Goal: Subscribe to service/newsletter

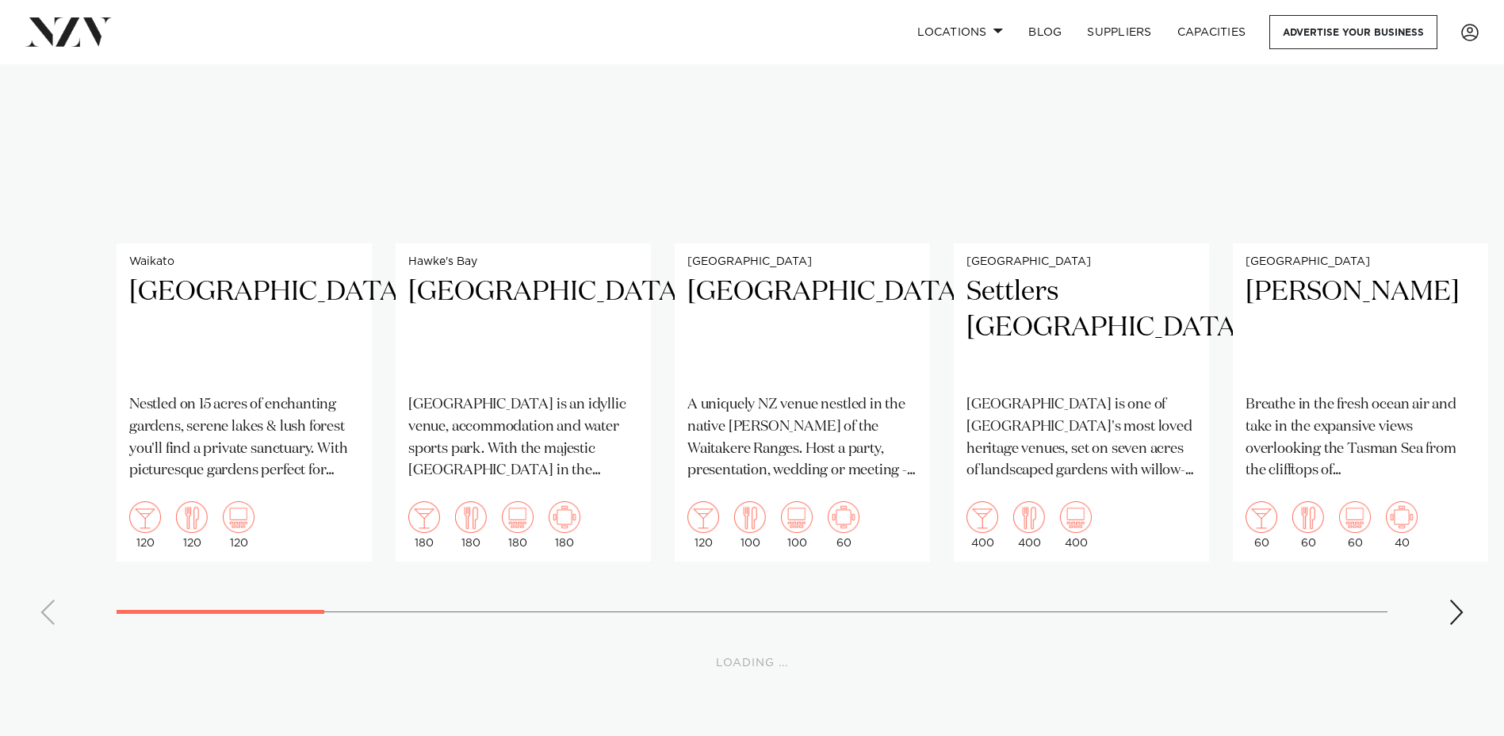
scroll to position [13311, 0]
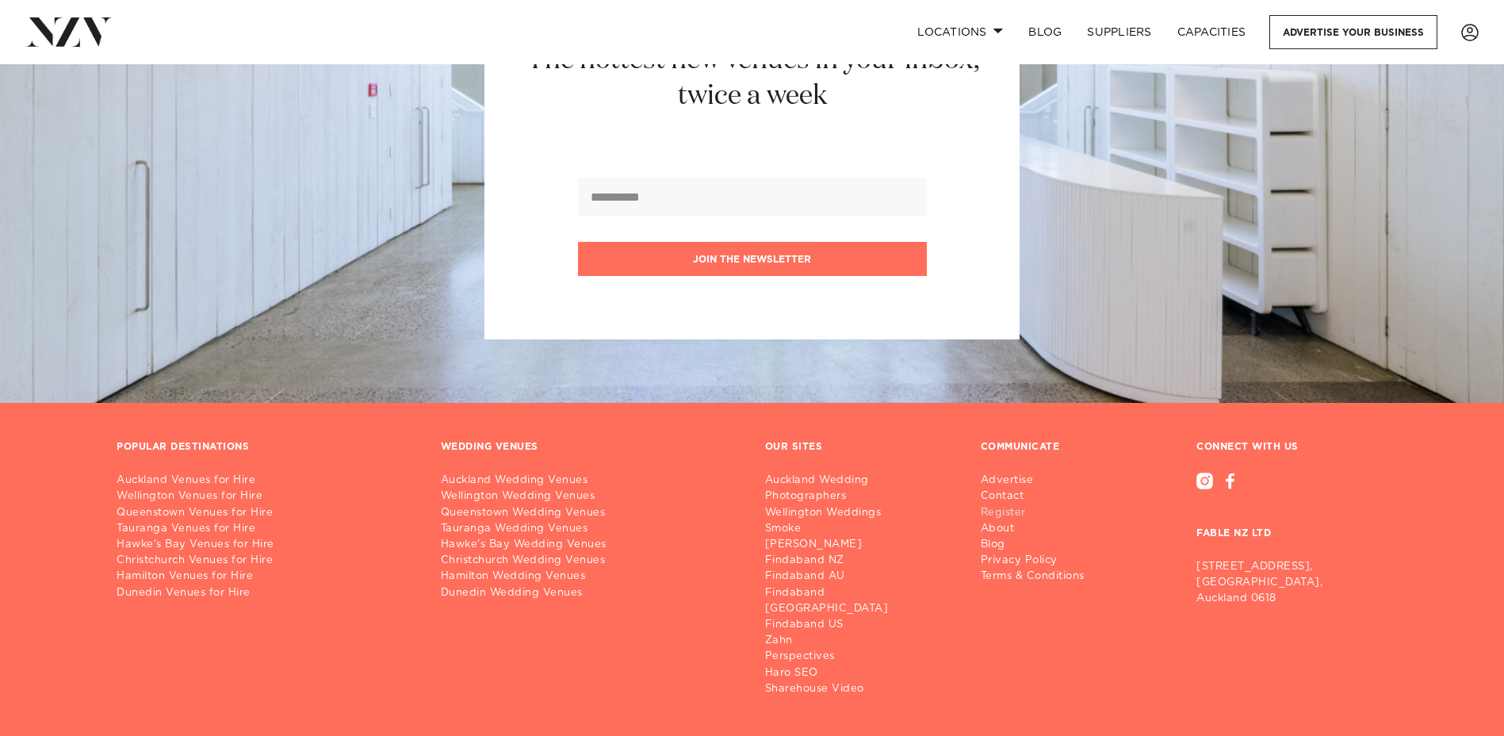
click at [1016, 505] on link "Register" at bounding box center [1038, 513] width 117 height 16
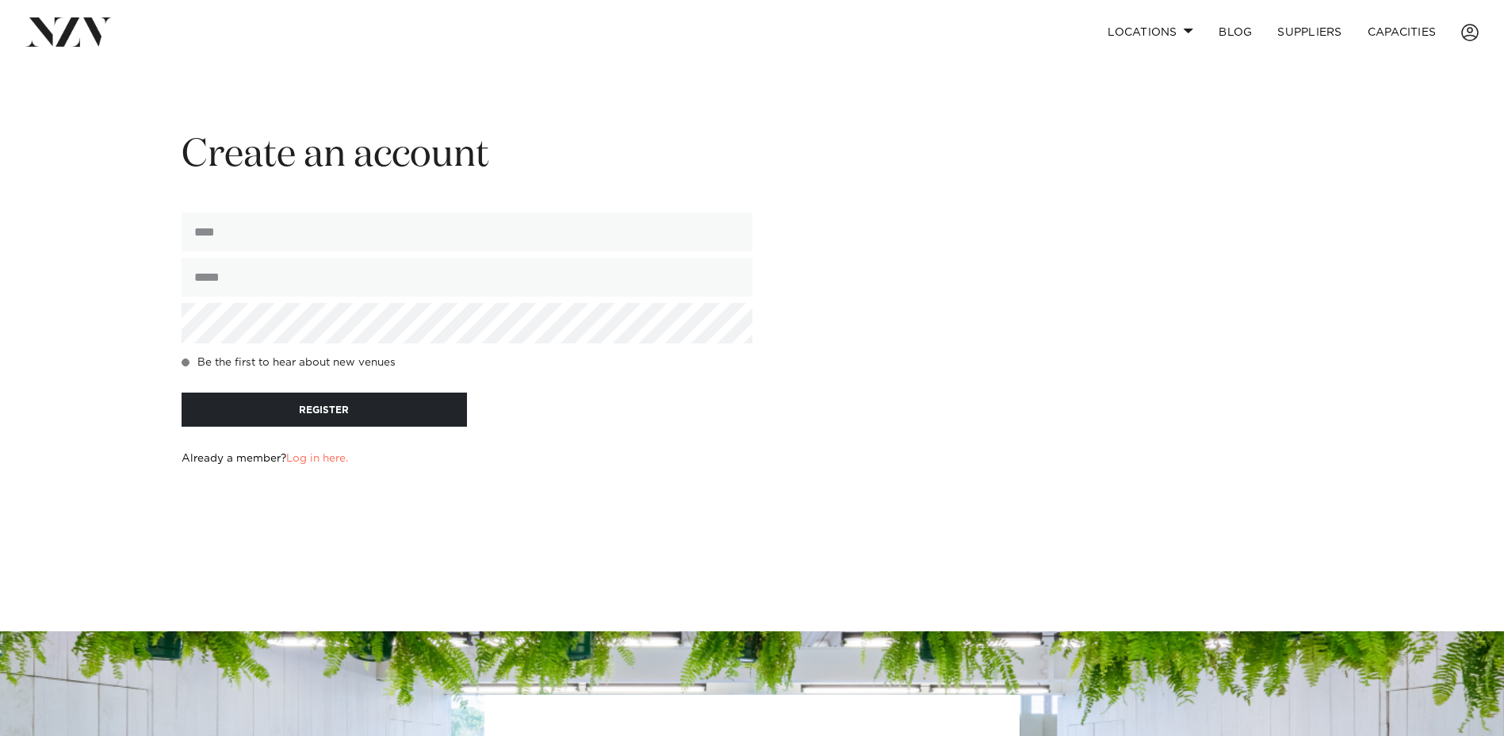
click at [362, 366] on h4 "Be the first to hear about new venues" at bounding box center [296, 362] width 198 height 13
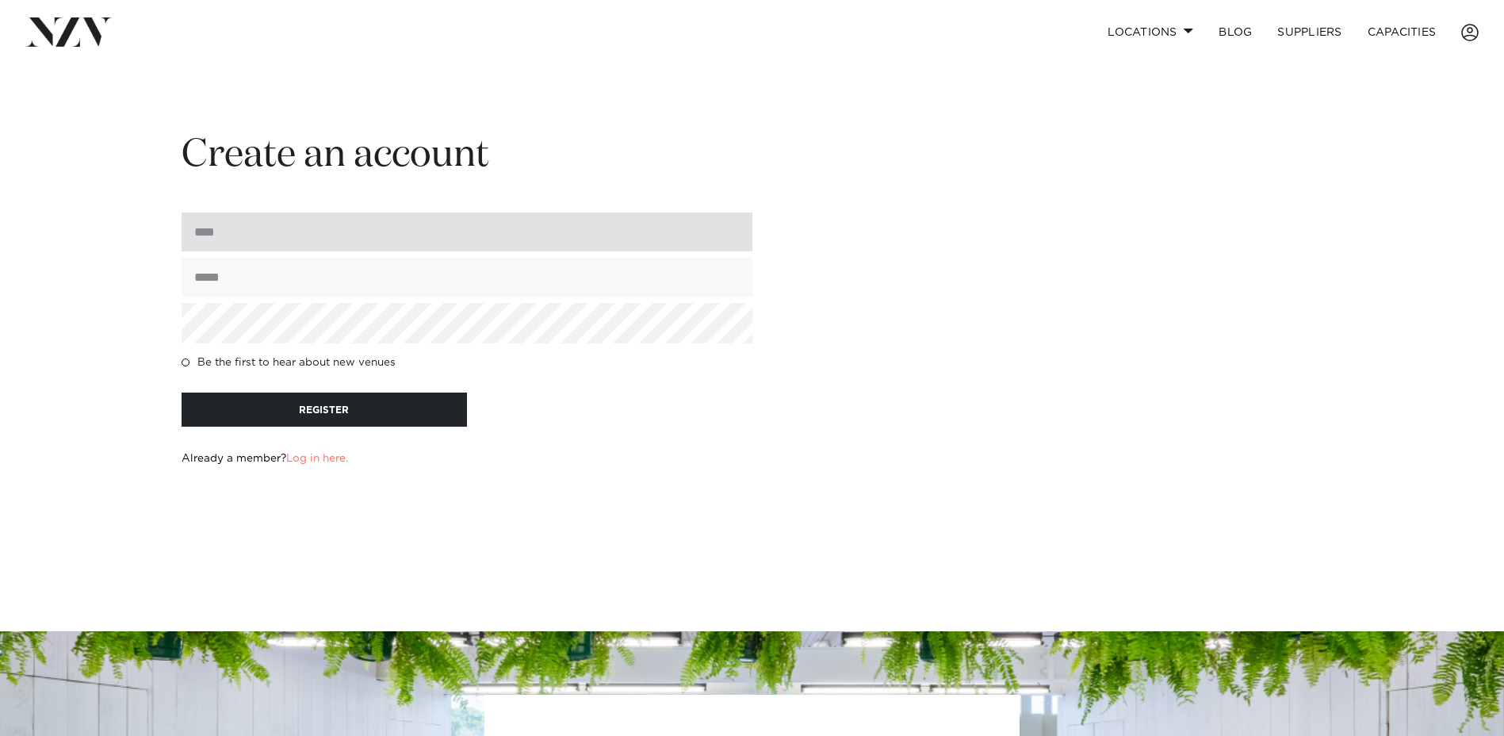
click at [444, 250] on input "input" at bounding box center [466, 231] width 571 height 39
type input "********"
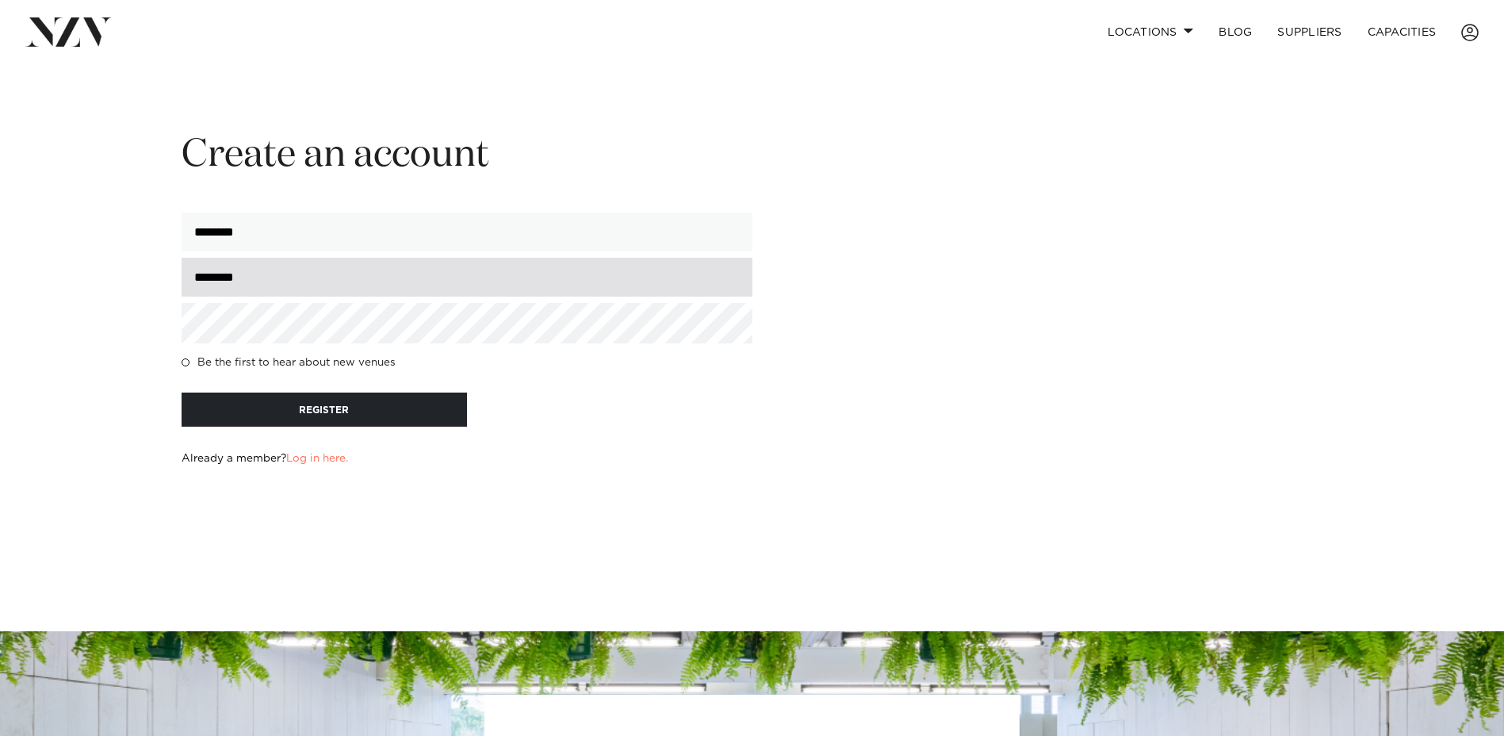
type input "**********"
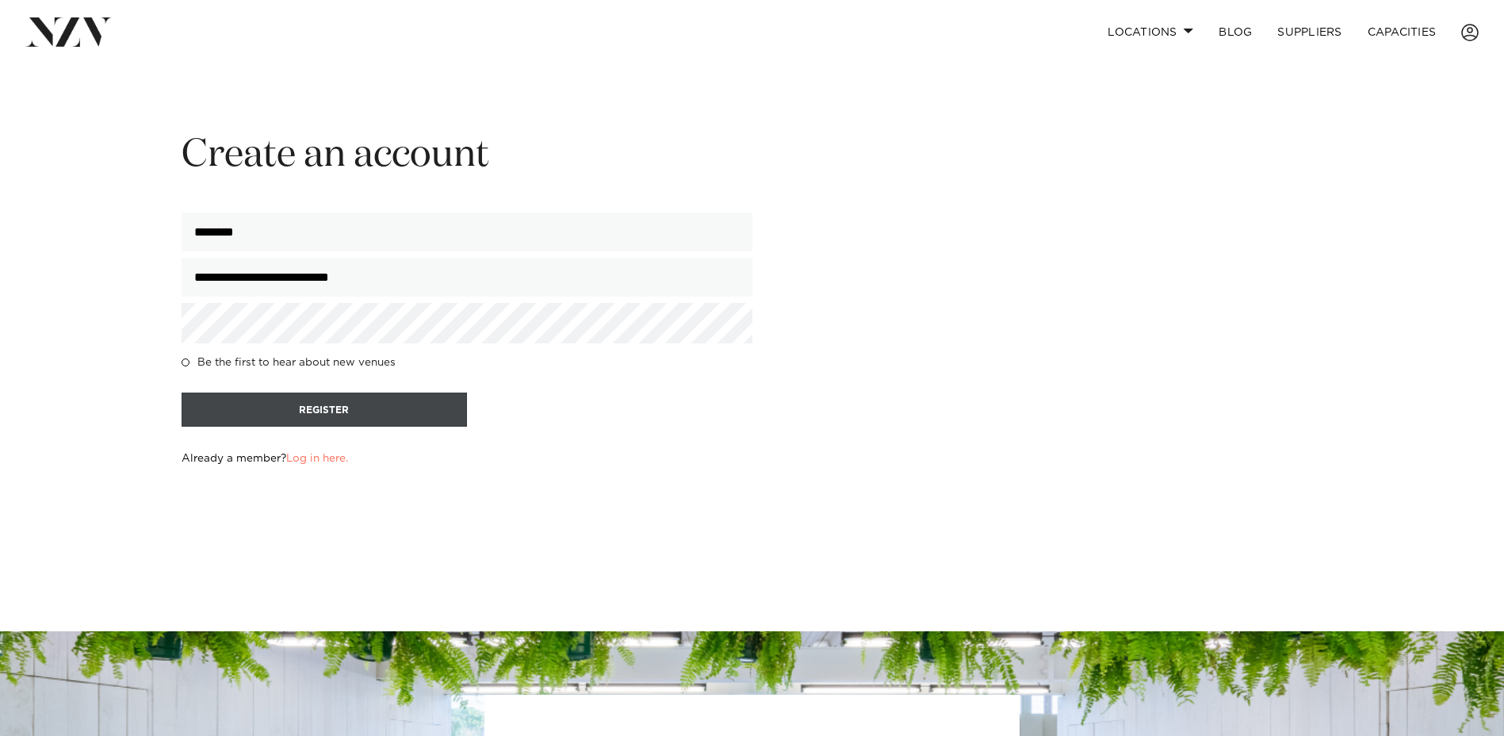
click at [405, 422] on button "REGISTER" at bounding box center [323, 409] width 285 height 34
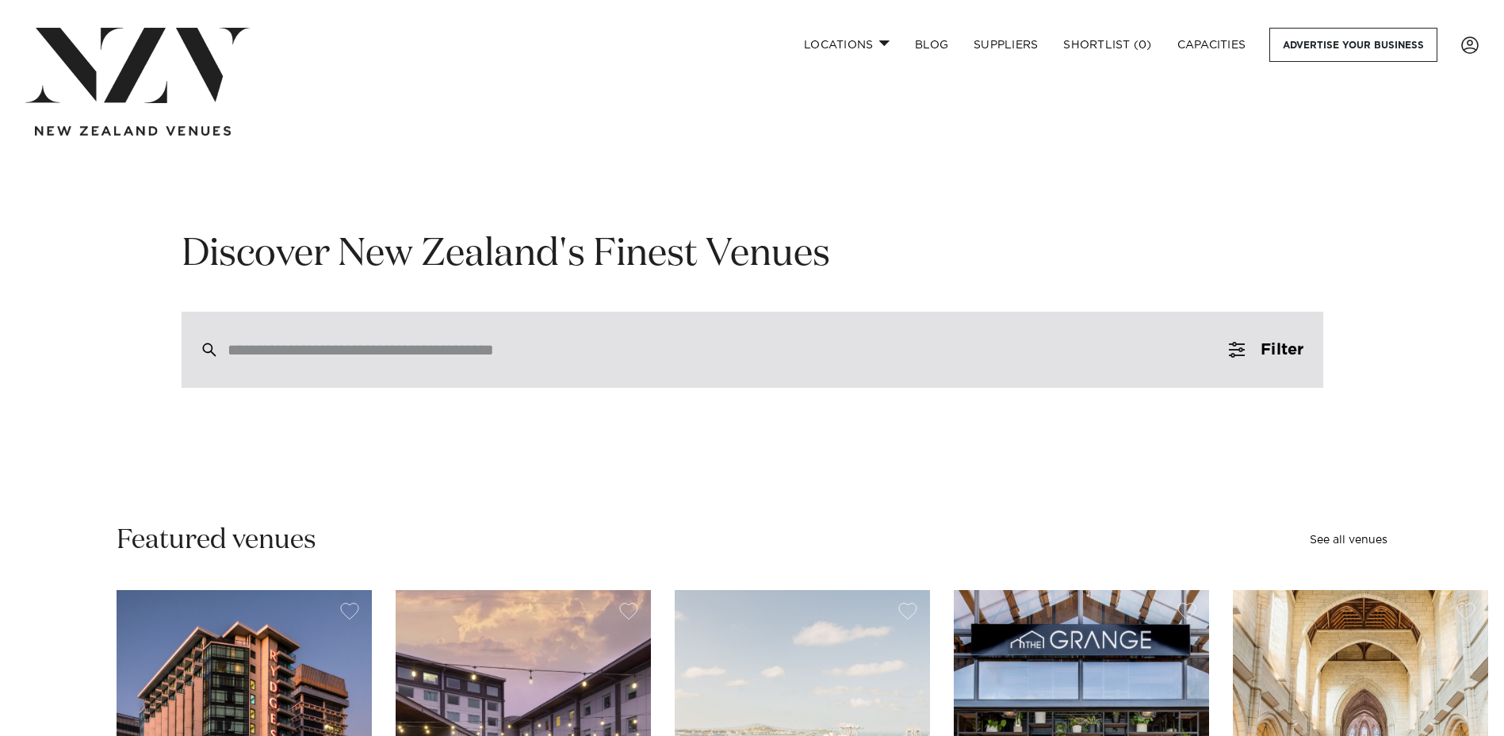
drag, startPoint x: 635, startPoint y: 365, endPoint x: 644, endPoint y: 367, distance: 8.9
click at [637, 366] on div at bounding box center [751, 349] width 1141 height 76
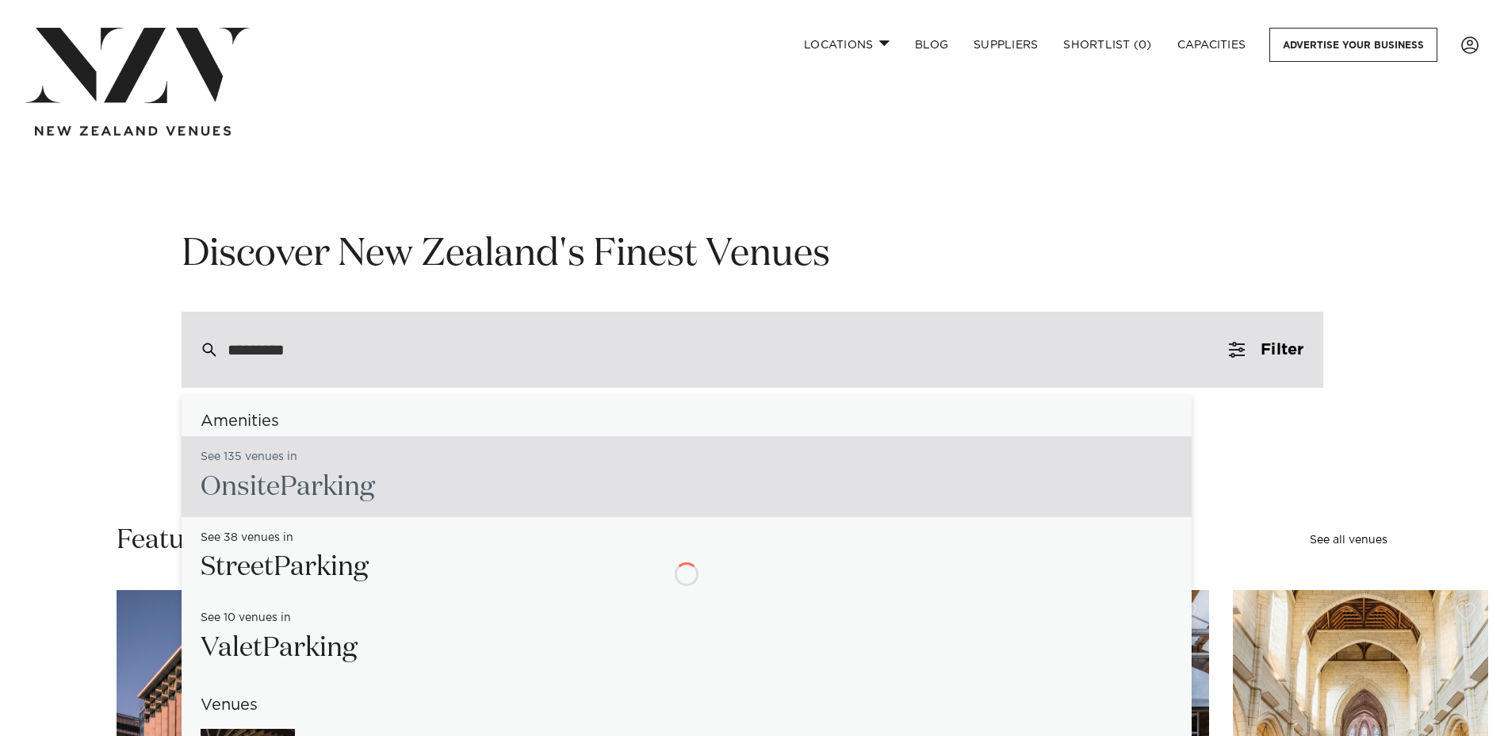
type input "**********"
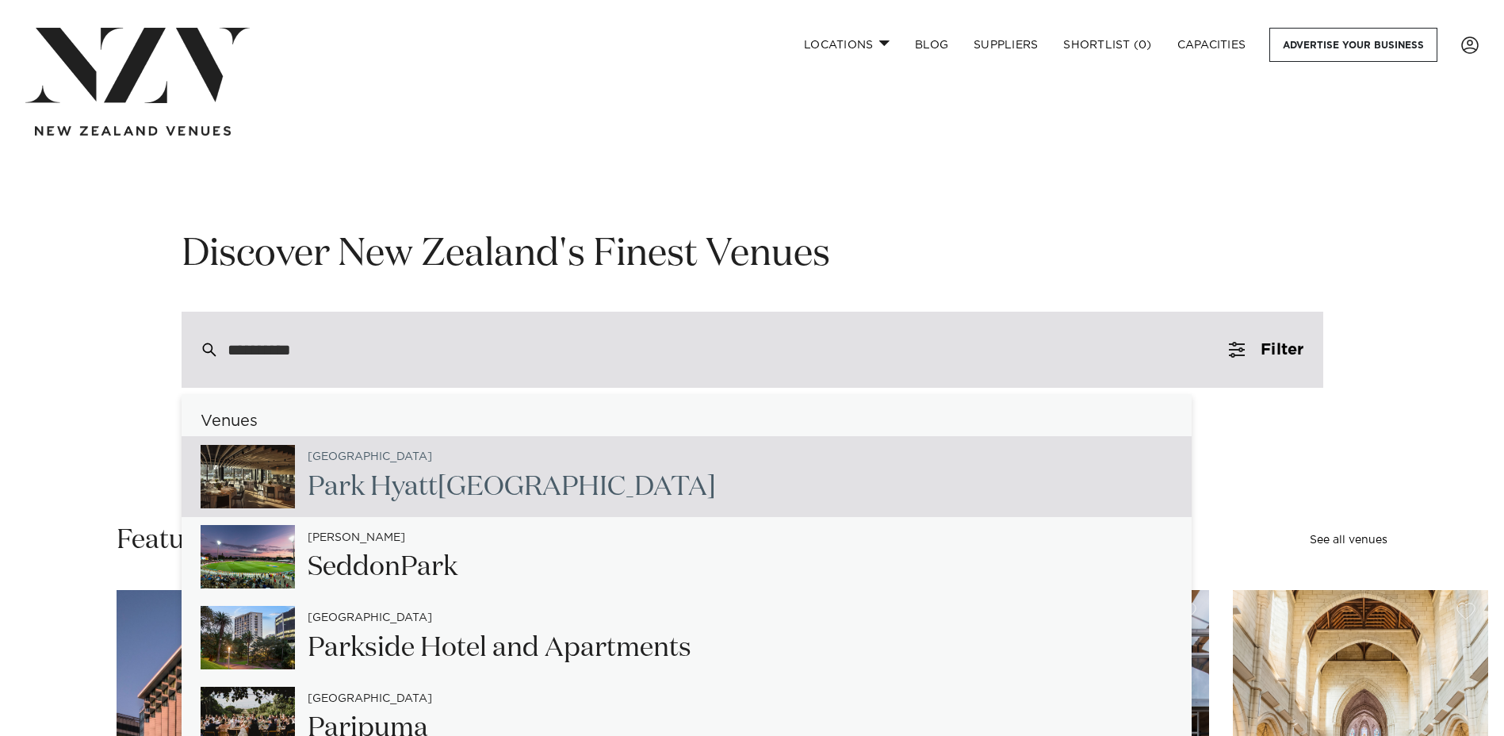
click at [411, 488] on span "Hyatt" at bounding box center [403, 486] width 67 height 27
type input "**********"
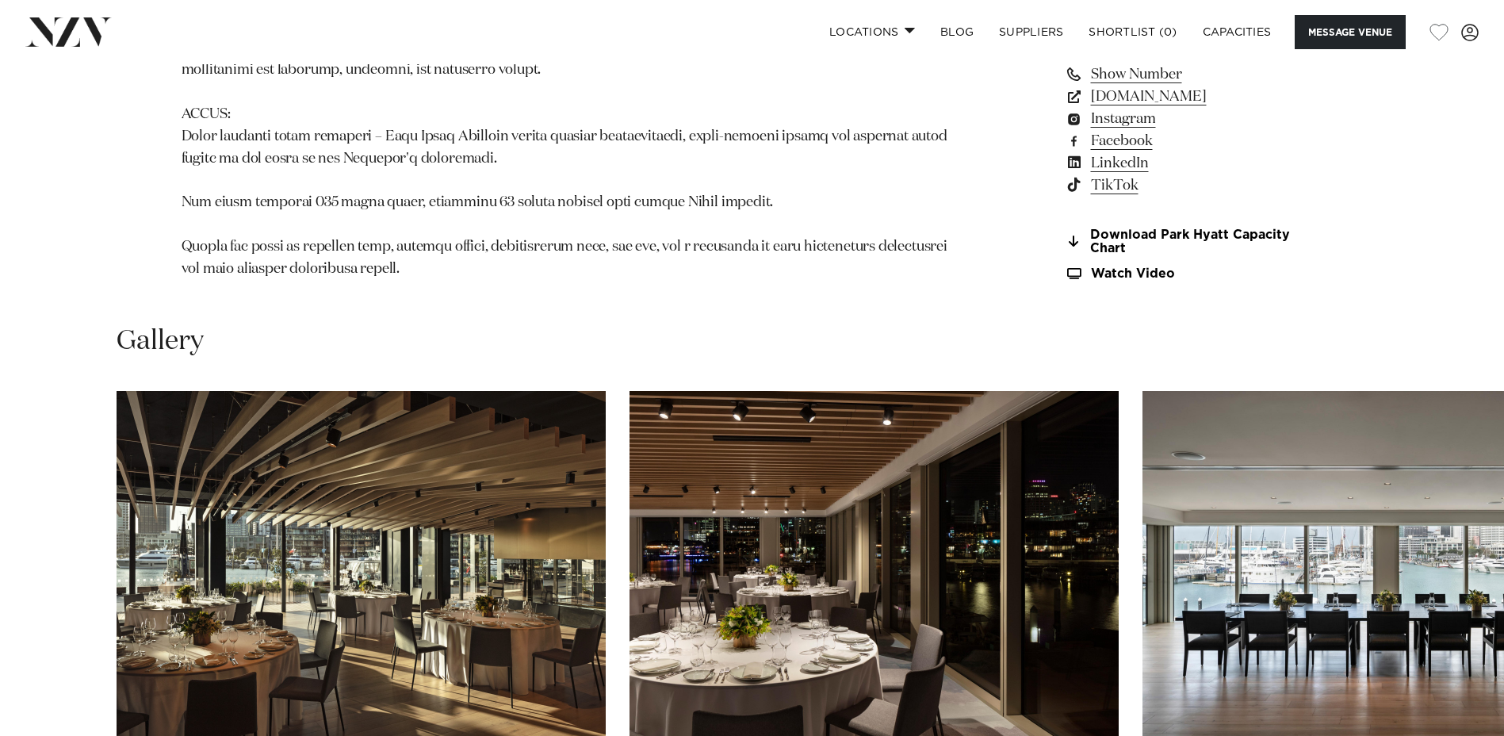
scroll to position [1744, 0]
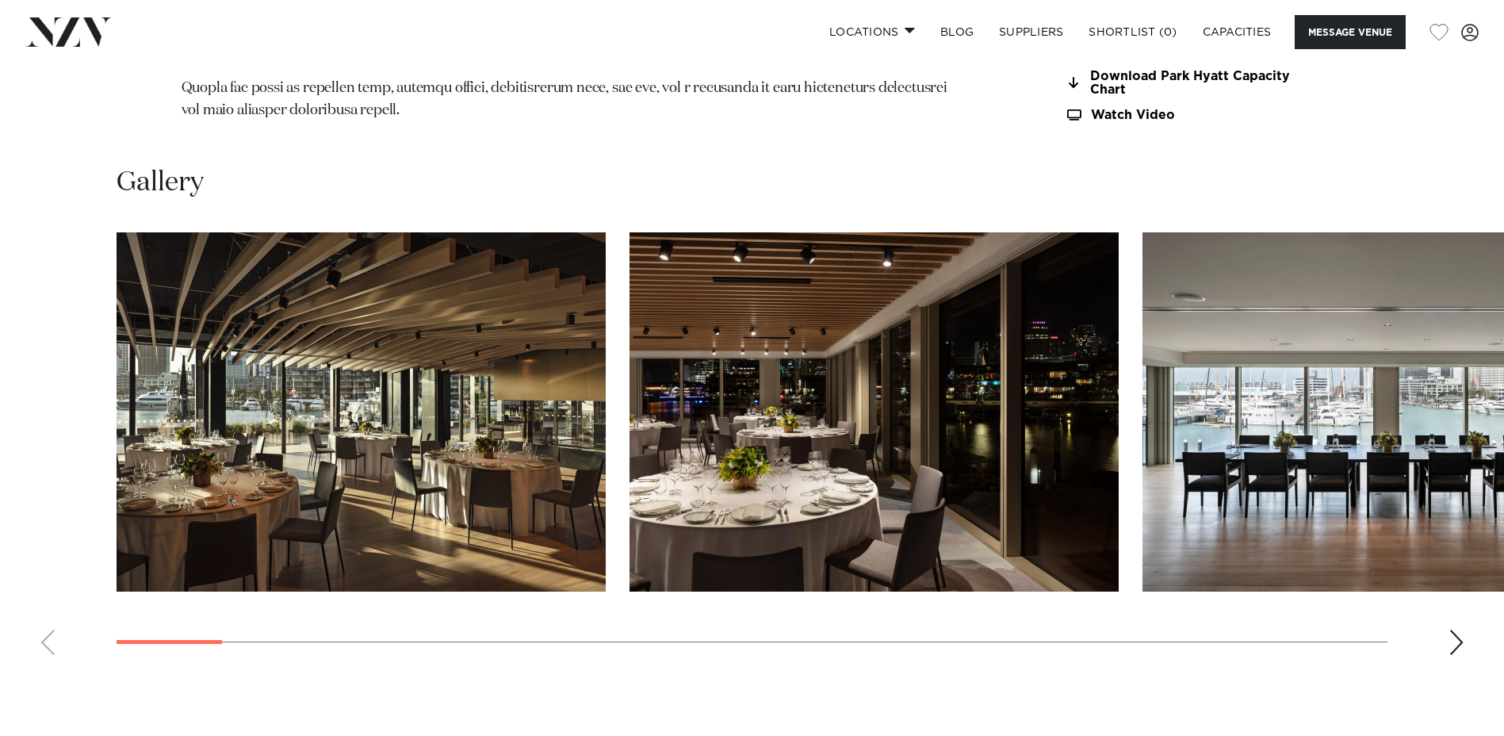
click at [1453, 629] on div "Next slide" at bounding box center [1456, 641] width 16 height 25
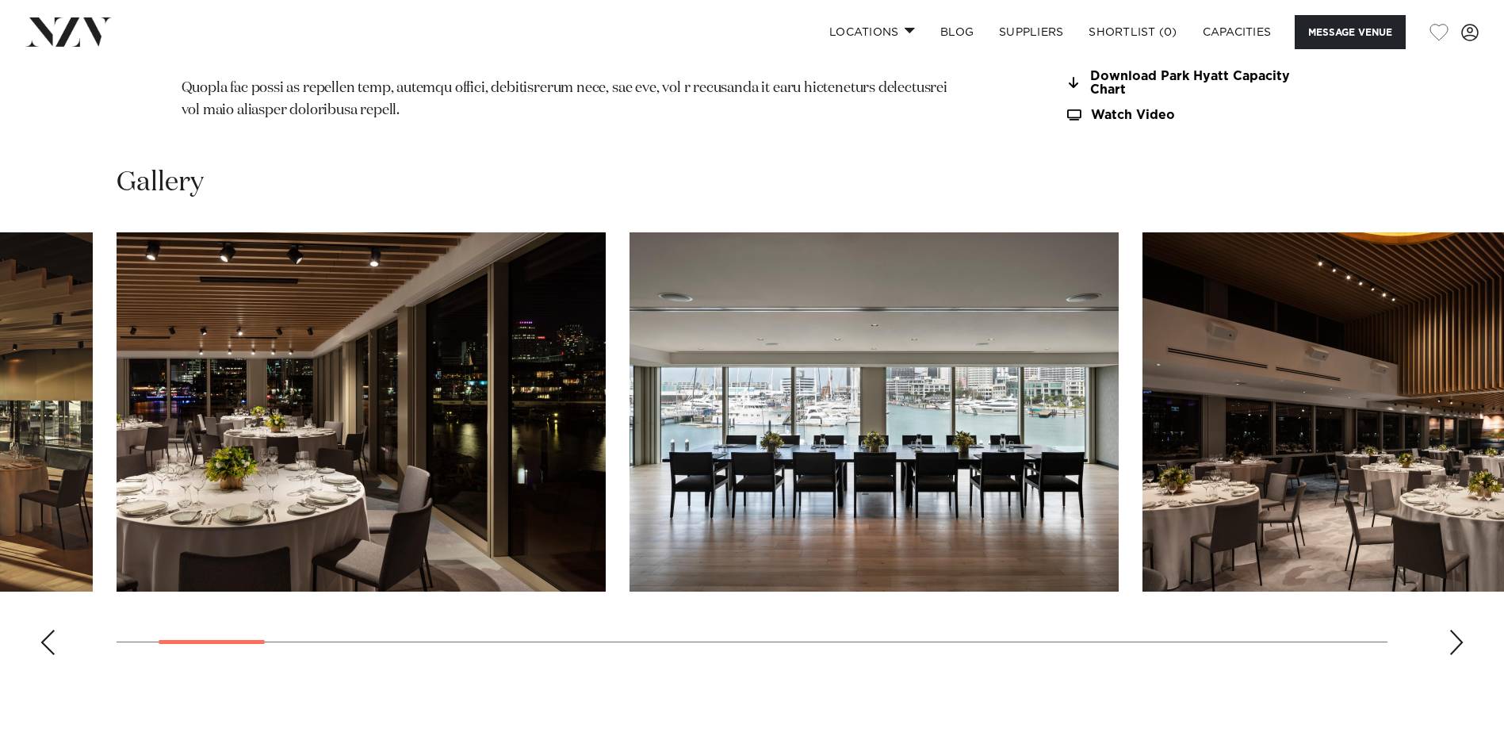
click at [1455, 629] on div "Next slide" at bounding box center [1456, 641] width 16 height 25
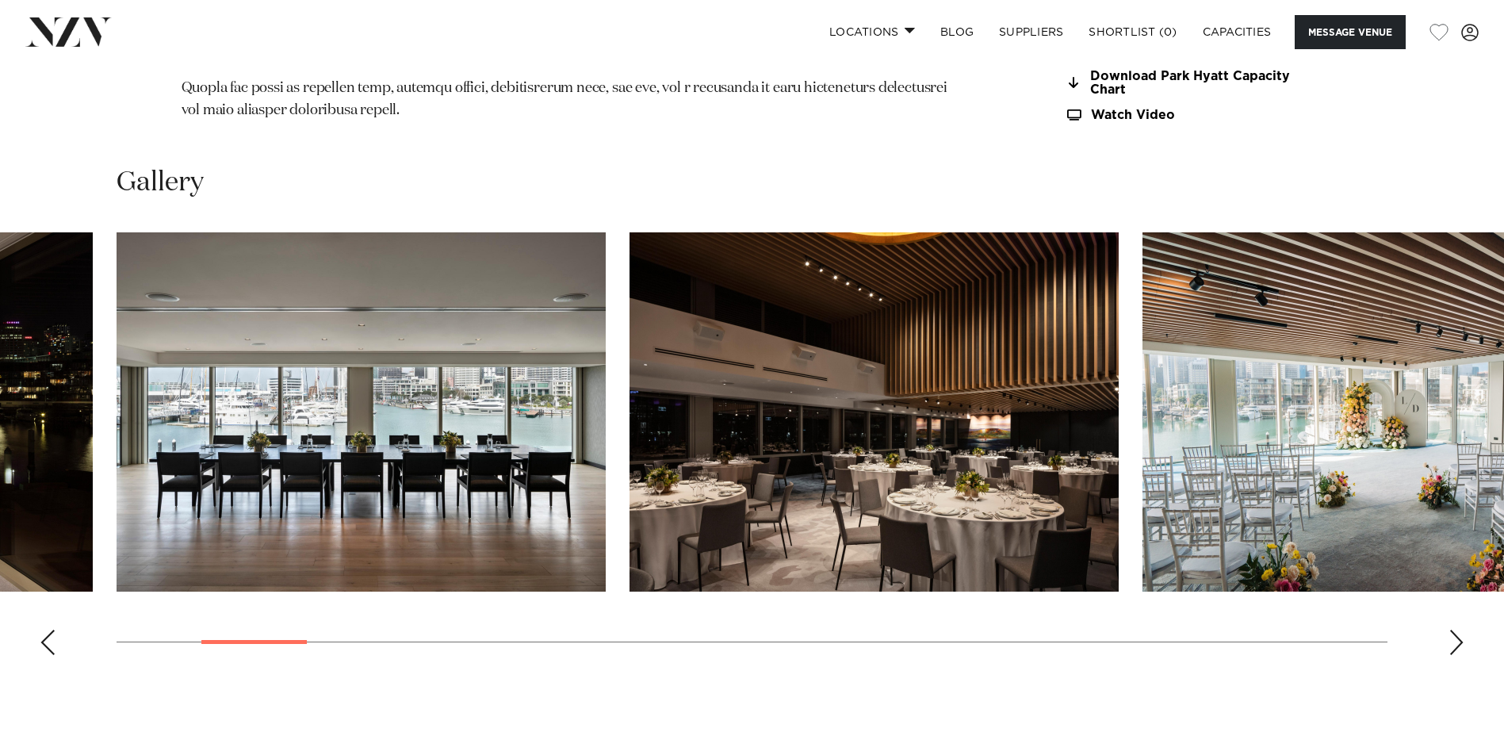
click at [1455, 629] on div "Next slide" at bounding box center [1456, 641] width 16 height 25
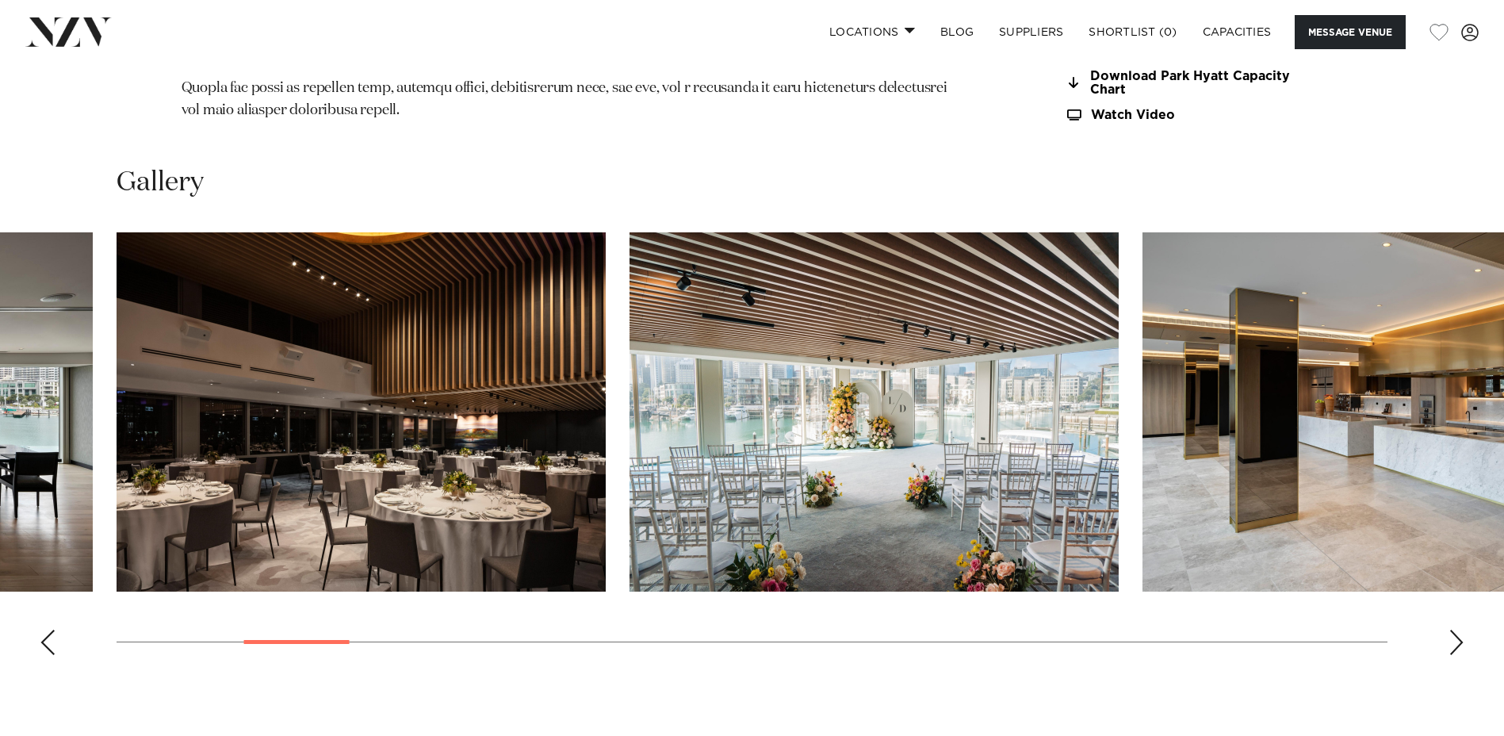
click at [1455, 629] on div "Next slide" at bounding box center [1456, 641] width 16 height 25
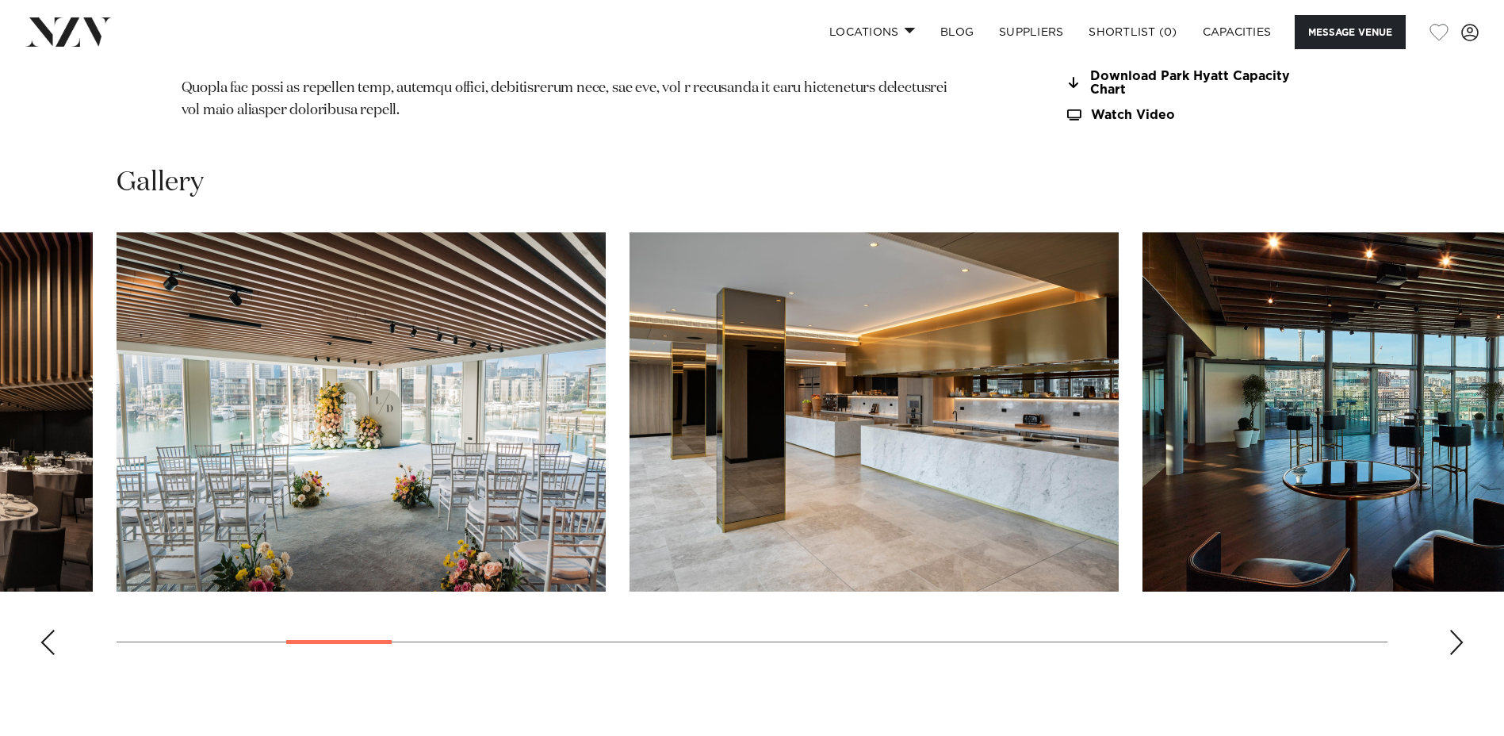
click at [1455, 629] on div "Next slide" at bounding box center [1456, 641] width 16 height 25
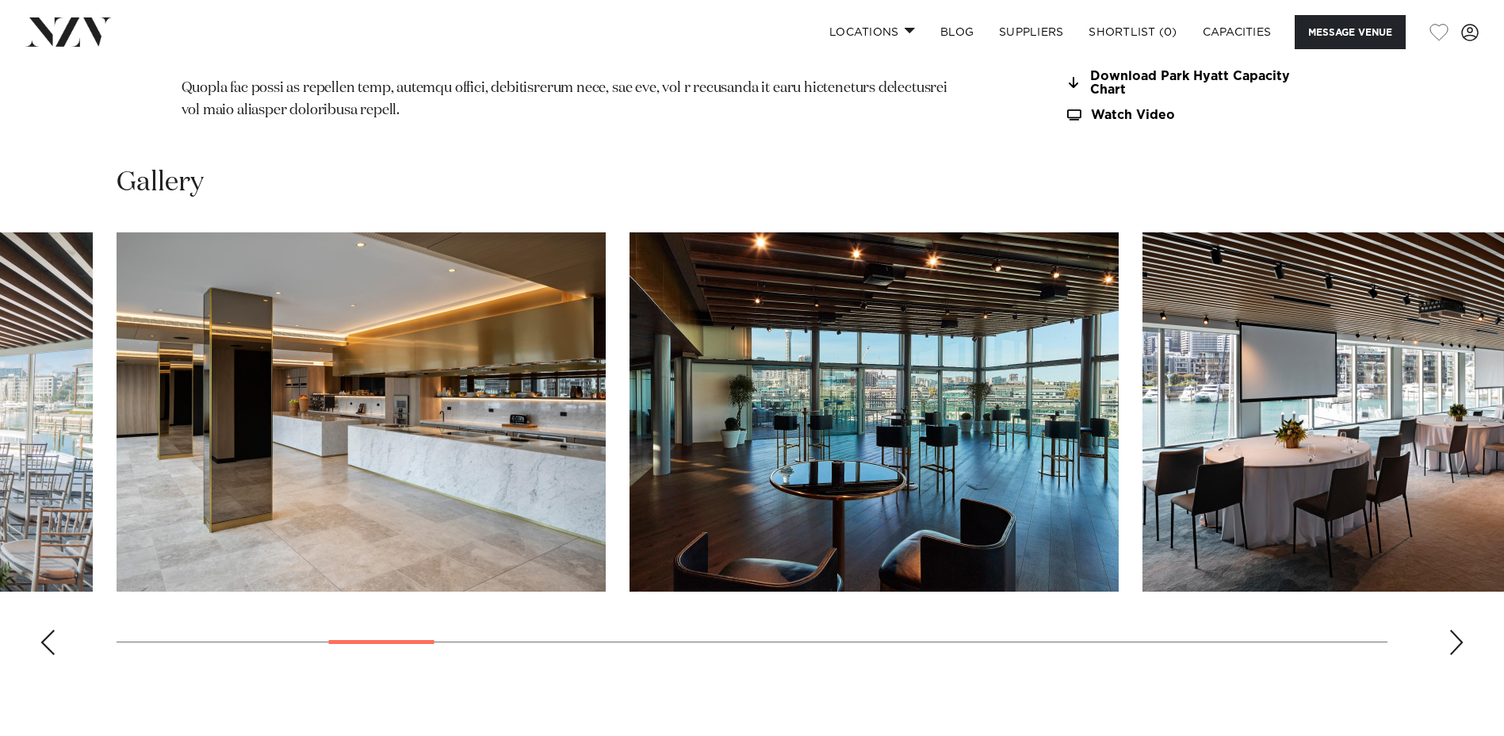
click at [1455, 629] on div "Next slide" at bounding box center [1456, 641] width 16 height 25
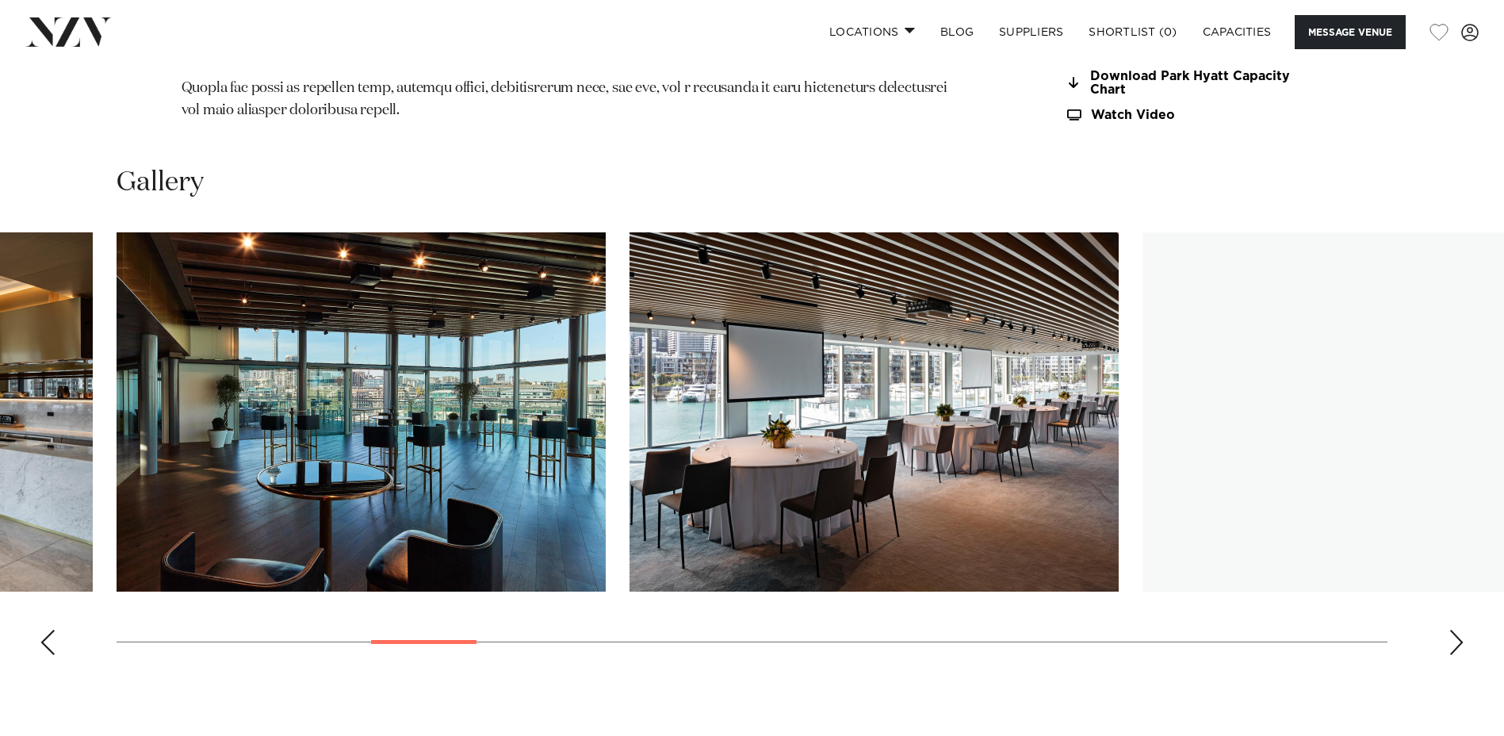
click at [1455, 629] on div "Next slide" at bounding box center [1456, 641] width 16 height 25
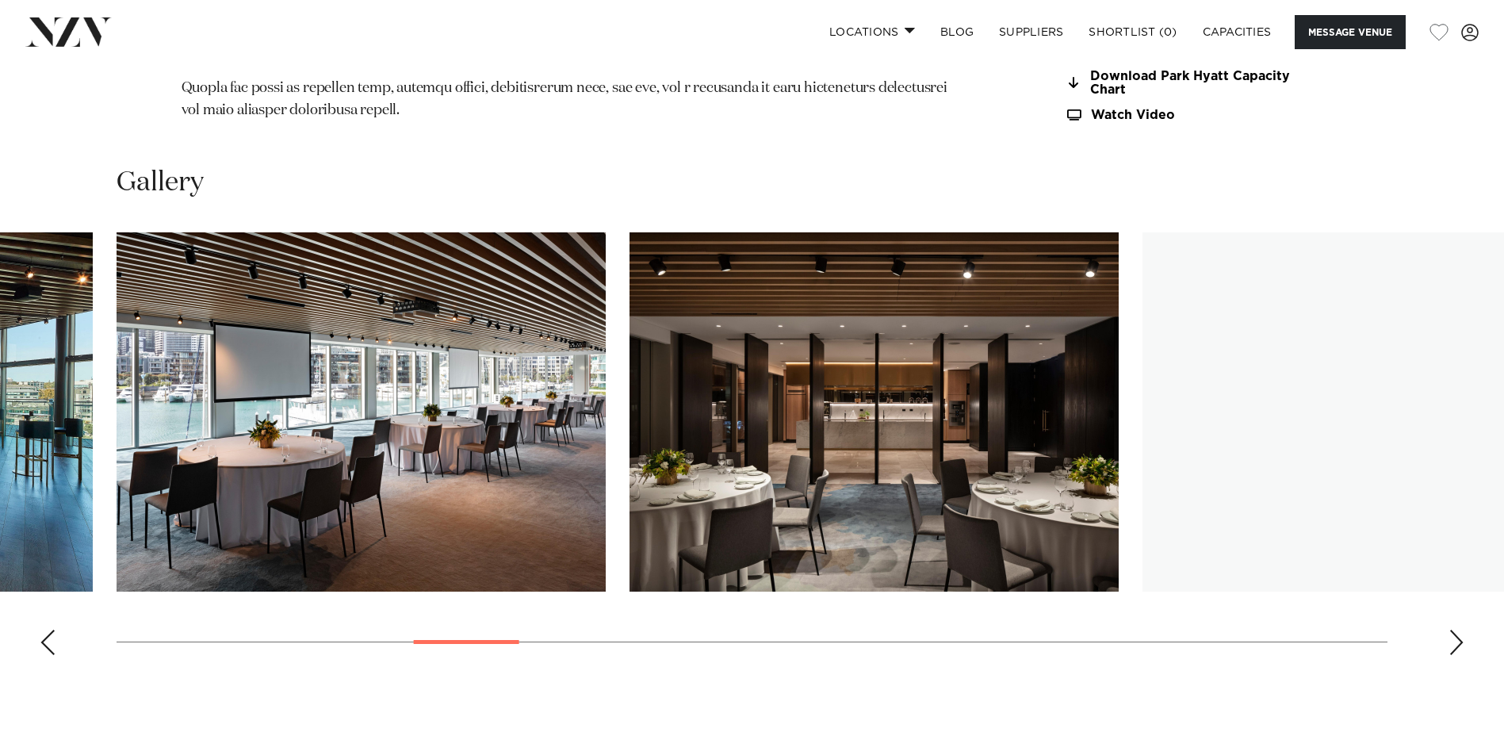
click at [1455, 629] on div "Next slide" at bounding box center [1456, 641] width 16 height 25
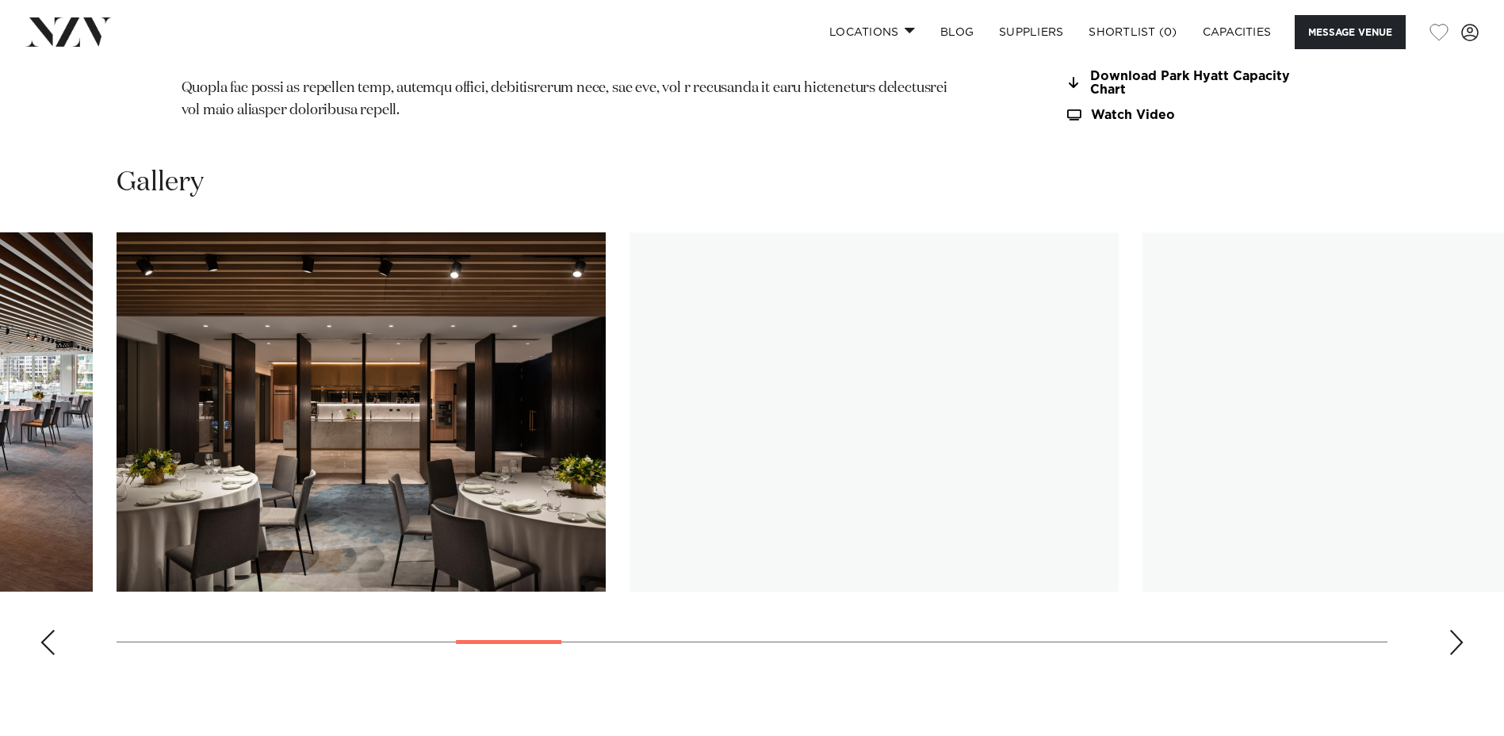
click at [1455, 629] on div "Next slide" at bounding box center [1456, 641] width 16 height 25
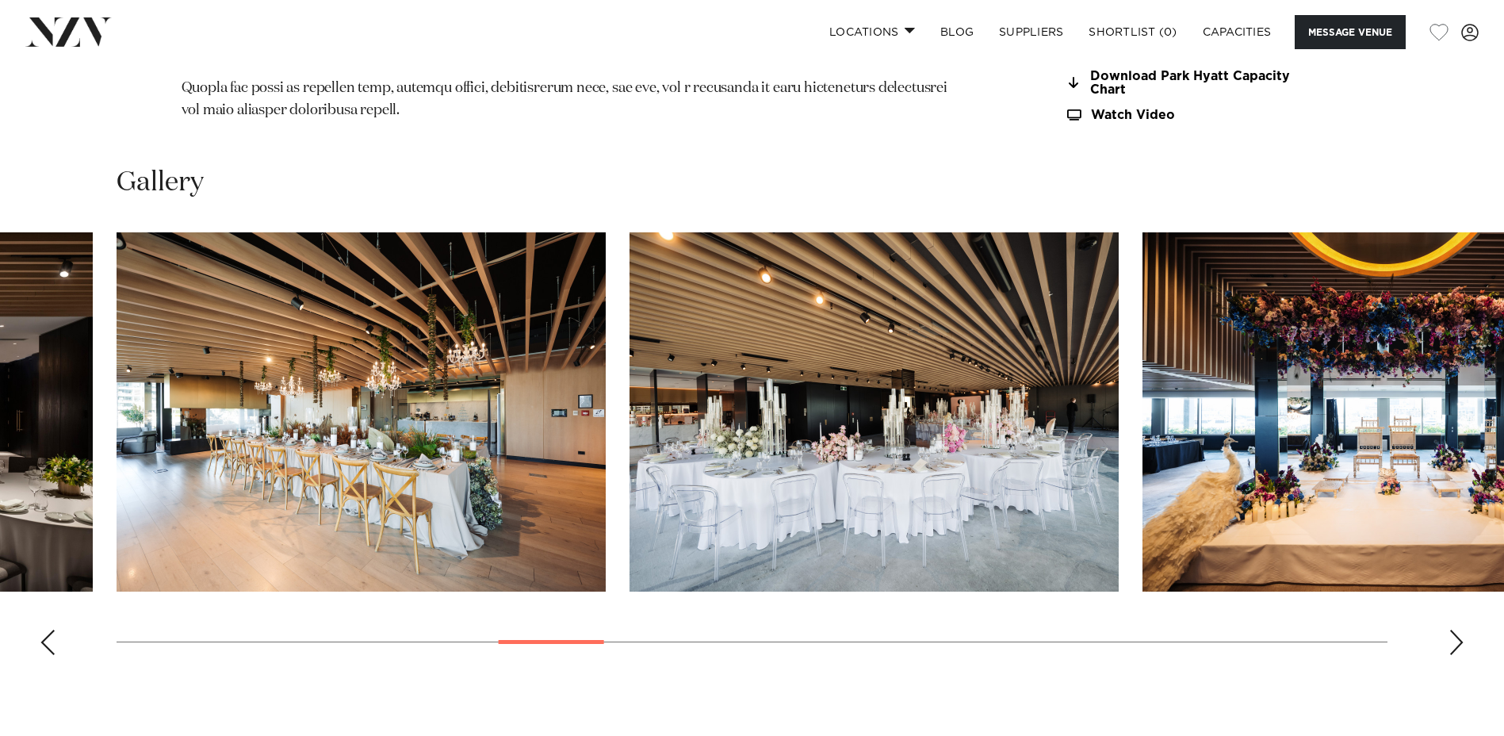
click at [1455, 629] on div "Next slide" at bounding box center [1456, 641] width 16 height 25
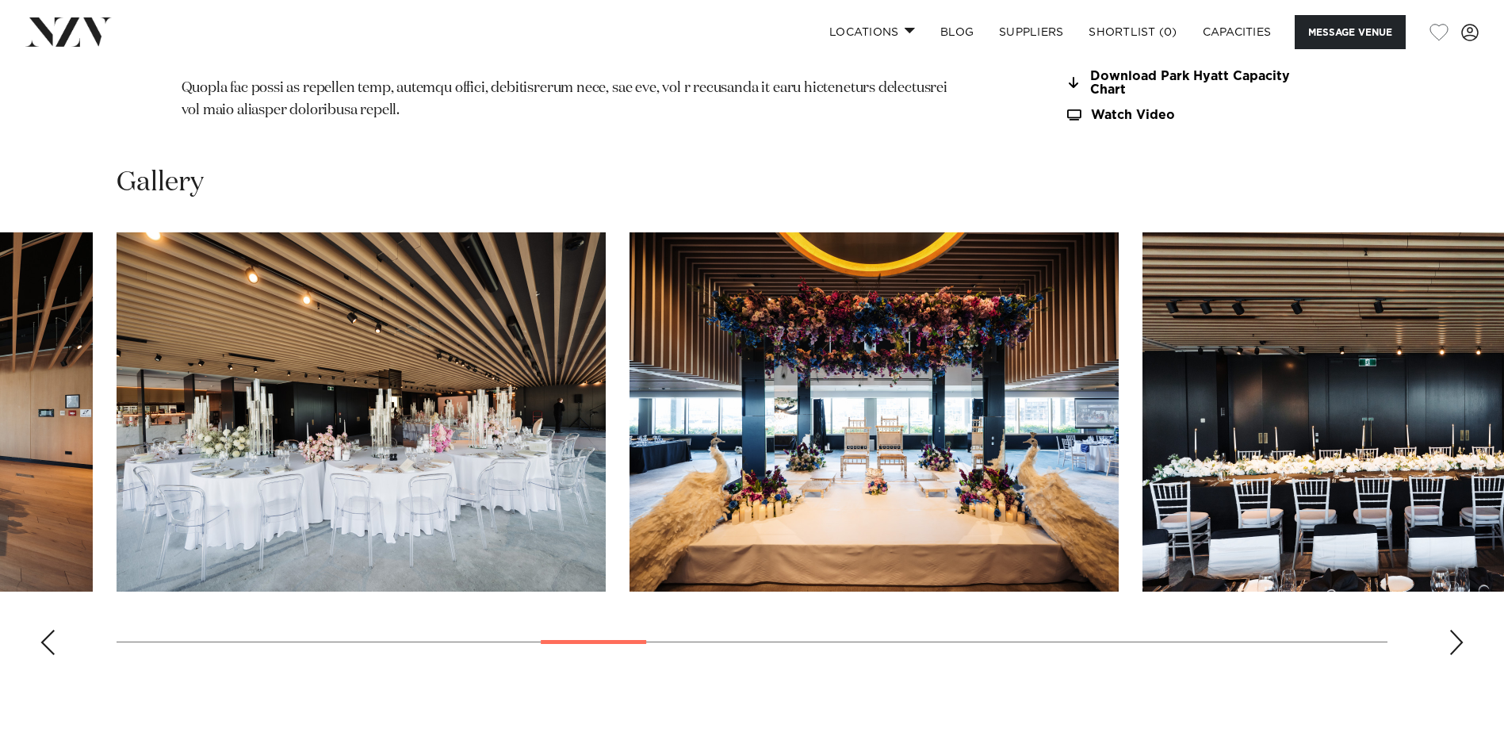
click at [1455, 629] on div "Next slide" at bounding box center [1456, 641] width 16 height 25
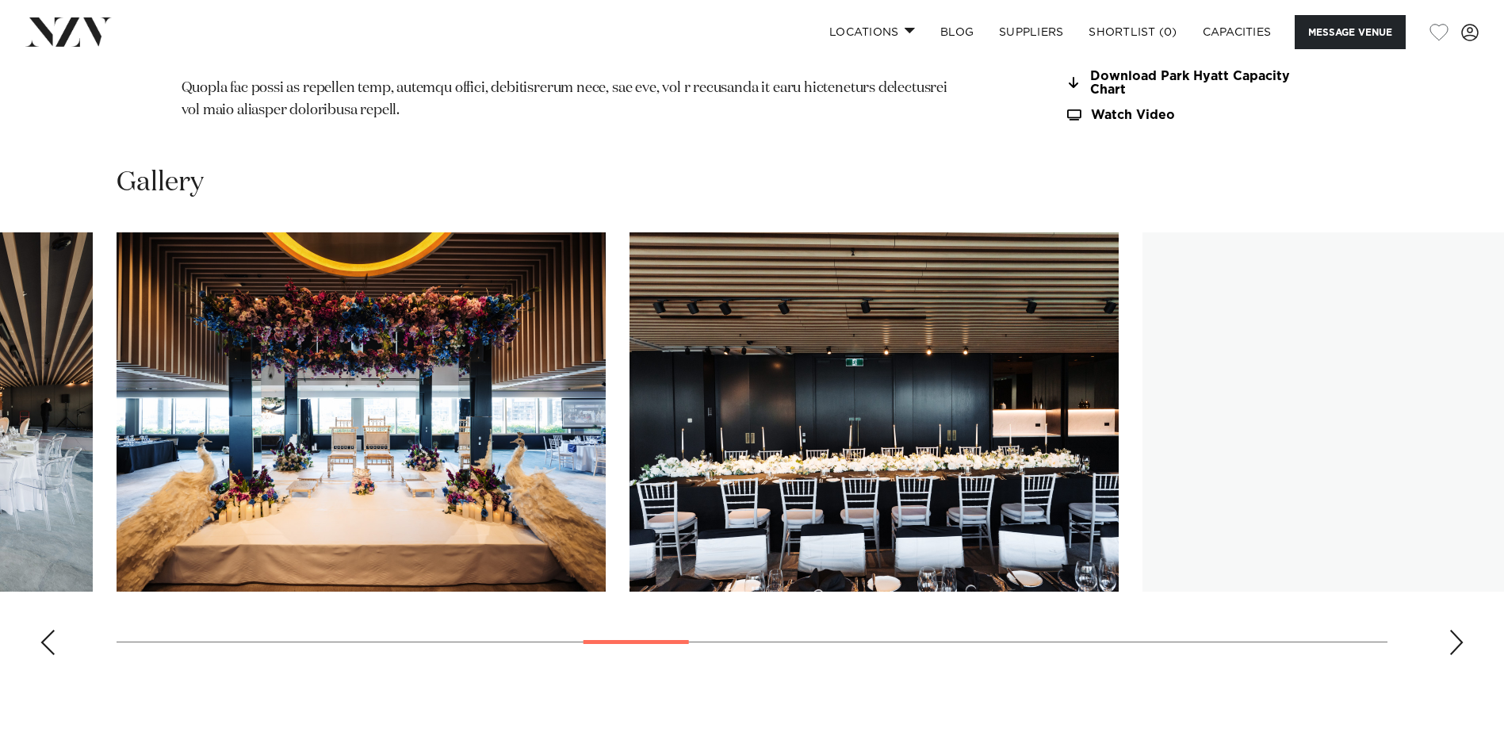
click at [1455, 629] on div "Next slide" at bounding box center [1456, 641] width 16 height 25
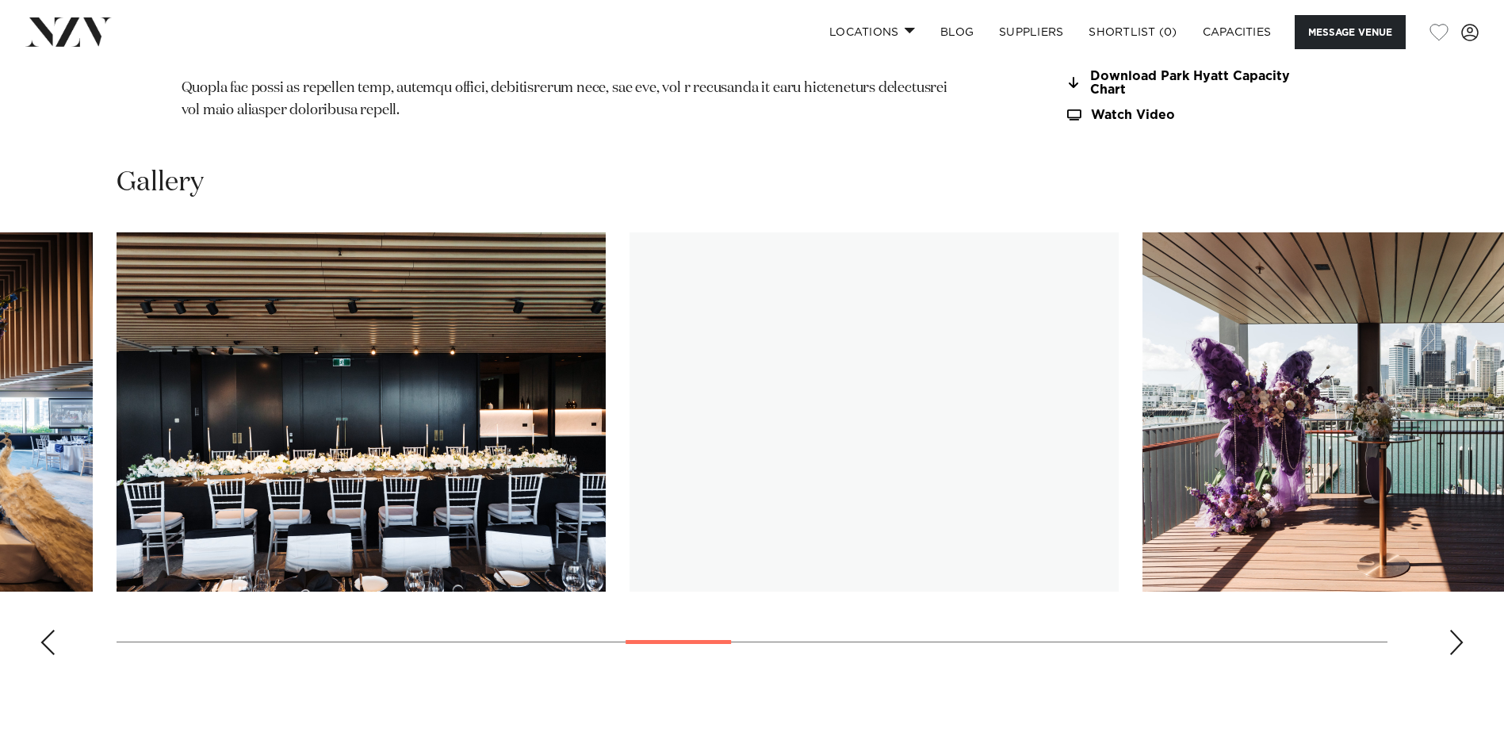
click at [1455, 629] on div "Next slide" at bounding box center [1456, 641] width 16 height 25
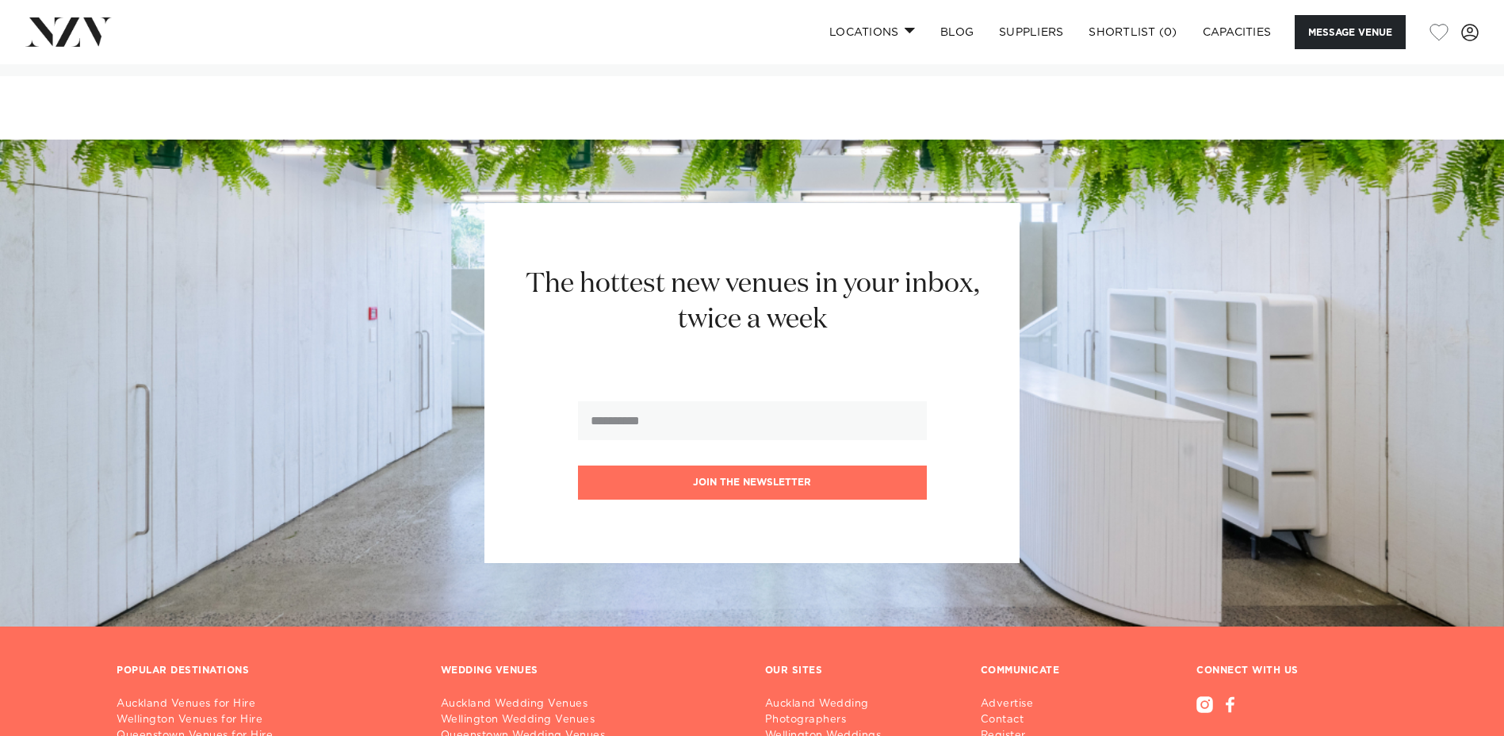
scroll to position [3151, 0]
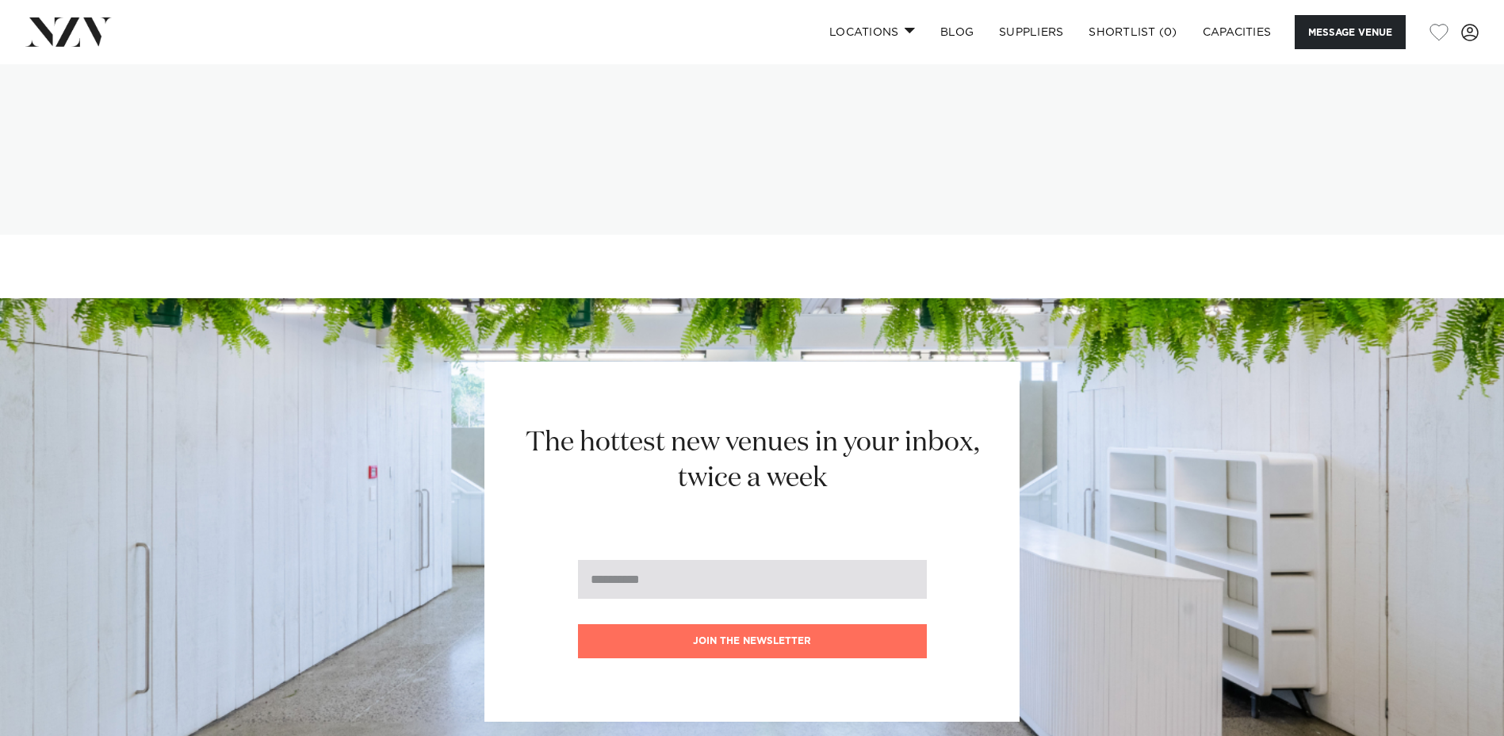
drag, startPoint x: 739, startPoint y: 521, endPoint x: 787, endPoint y: 517, distance: 48.5
click at [739, 560] on input "email" at bounding box center [752, 579] width 349 height 39
type input "**********"
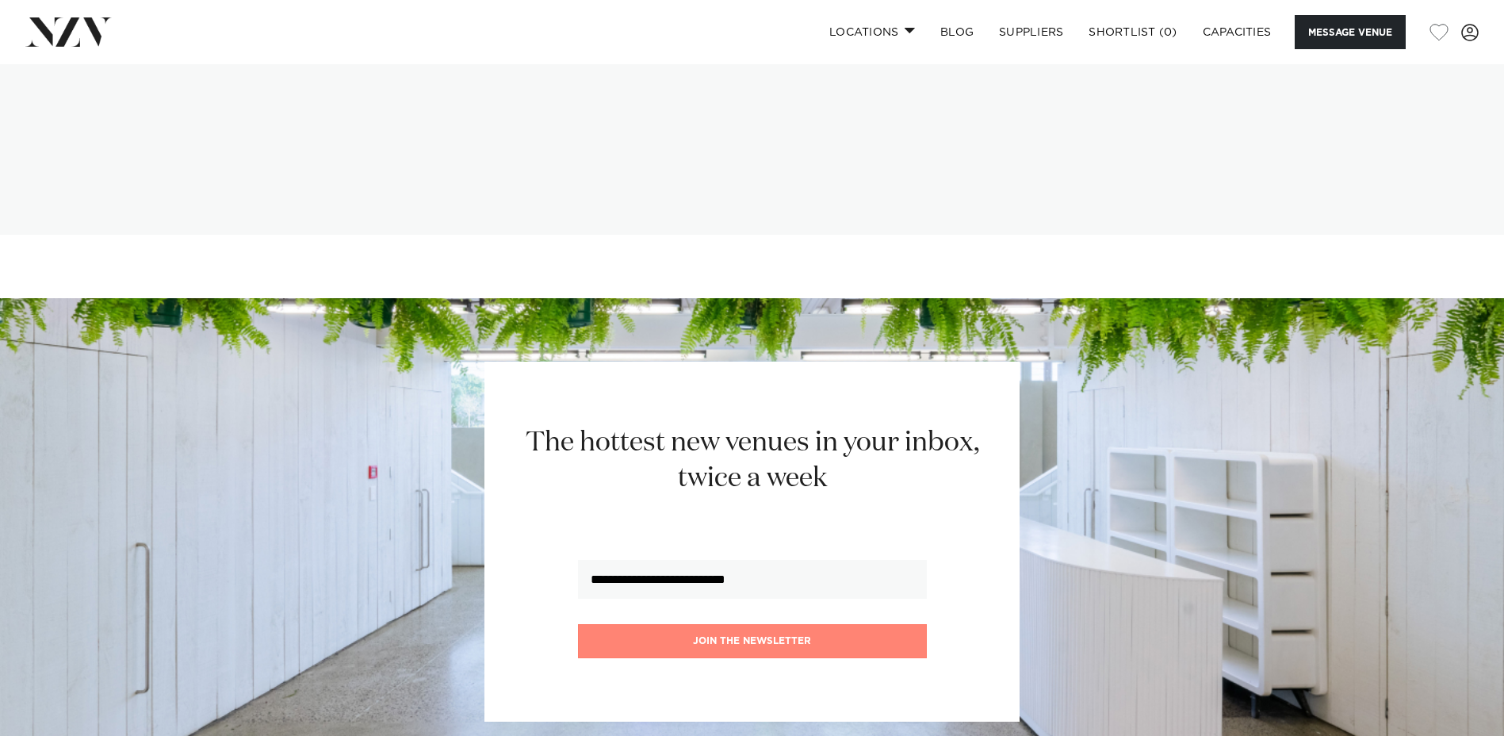
drag, startPoint x: 808, startPoint y: 588, endPoint x: 826, endPoint y: 591, distance: 17.7
click at [809, 624] on button "Join the newsletter" at bounding box center [752, 641] width 349 height 34
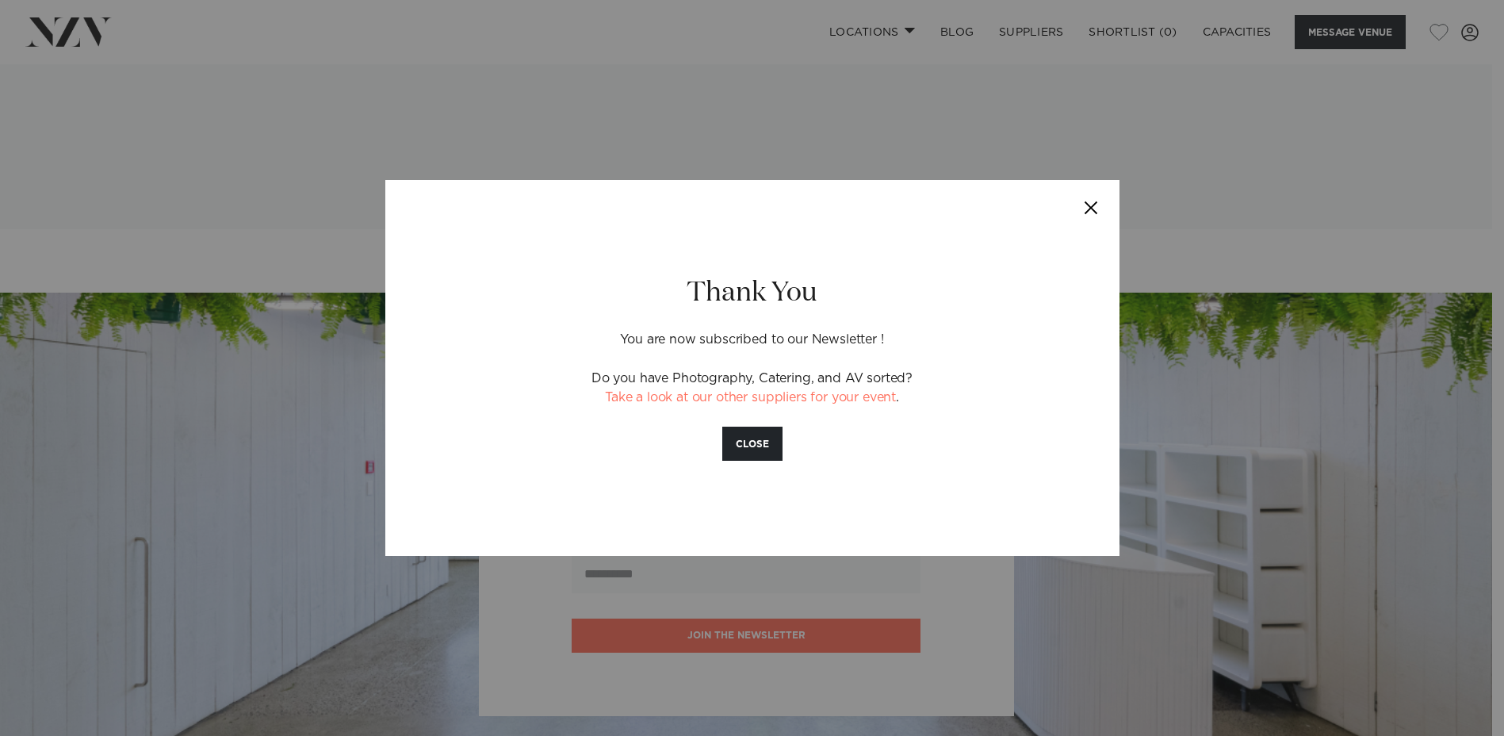
scroll to position [3157, 0]
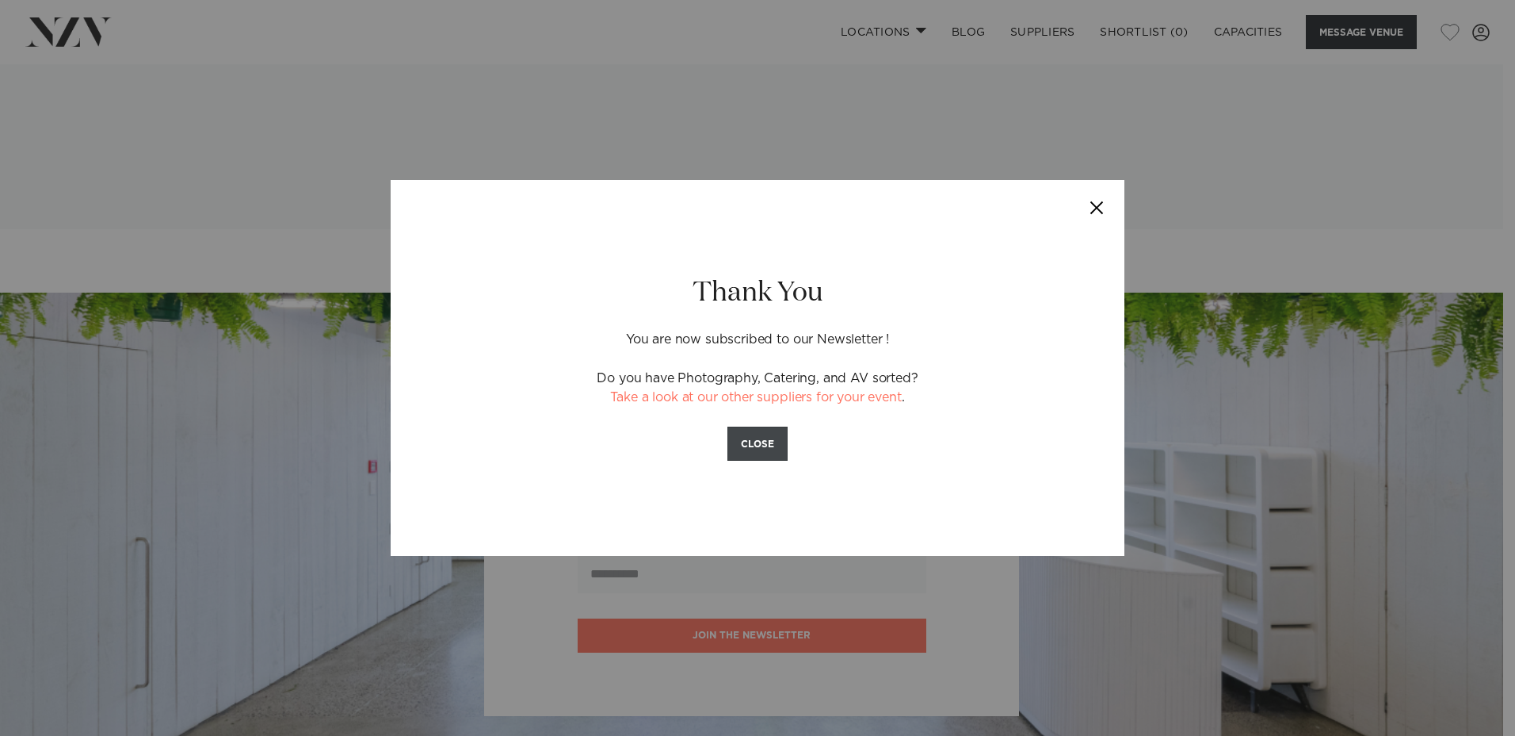
click at [753, 444] on button "CLOSE" at bounding box center [758, 443] width 60 height 34
